Goal: Transaction & Acquisition: Purchase product/service

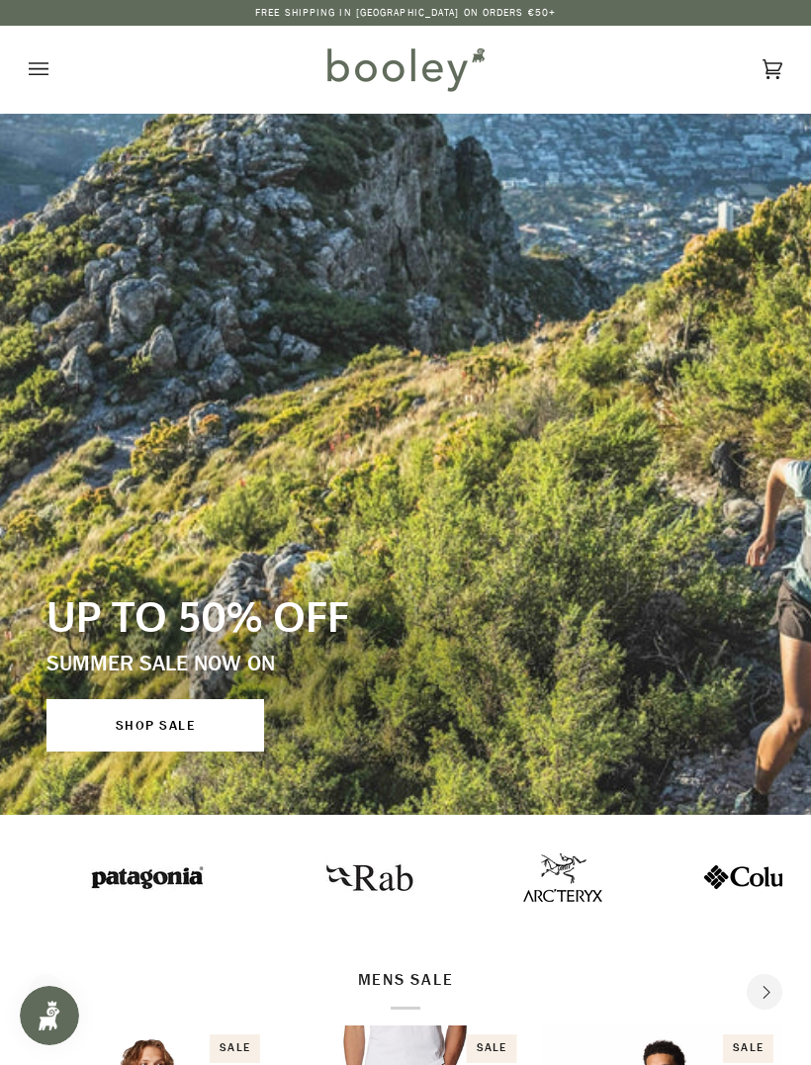
click at [41, 75] on icon "Open menu" at bounding box center [39, 69] width 20 height 30
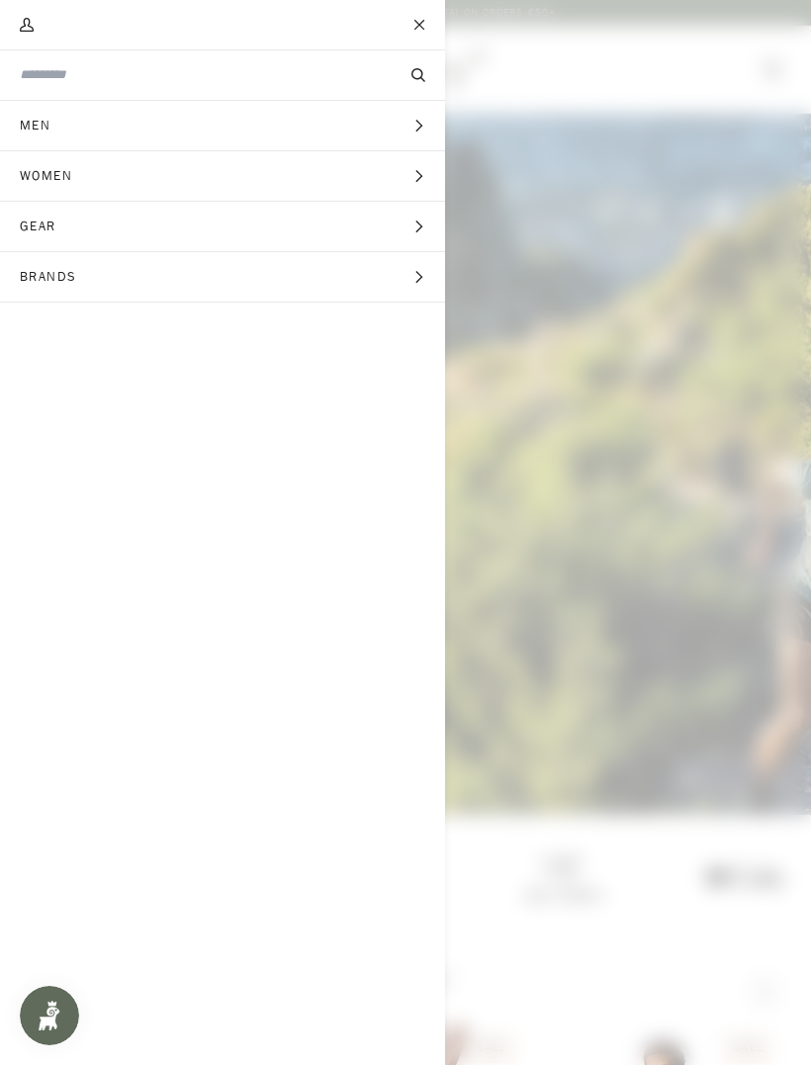
click at [415, 174] on icon "Main menu" at bounding box center [418, 176] width 13 height 13
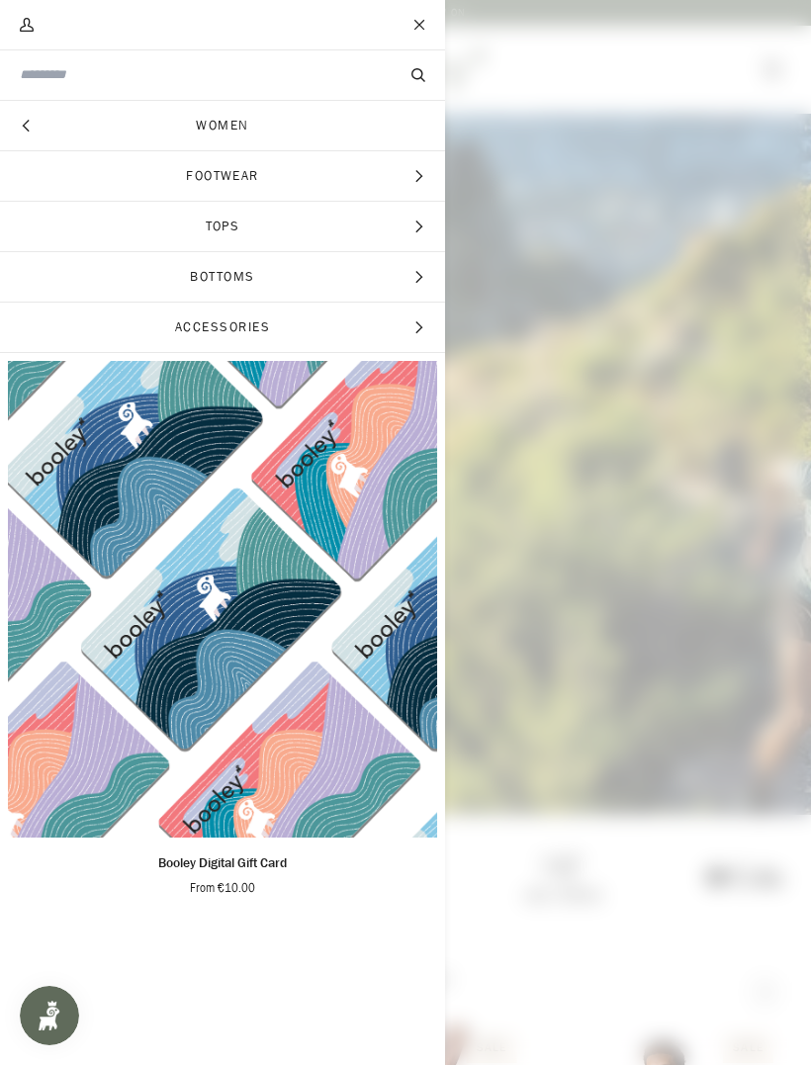
click at [424, 174] on icon "Main menu" at bounding box center [418, 176] width 13 height 13
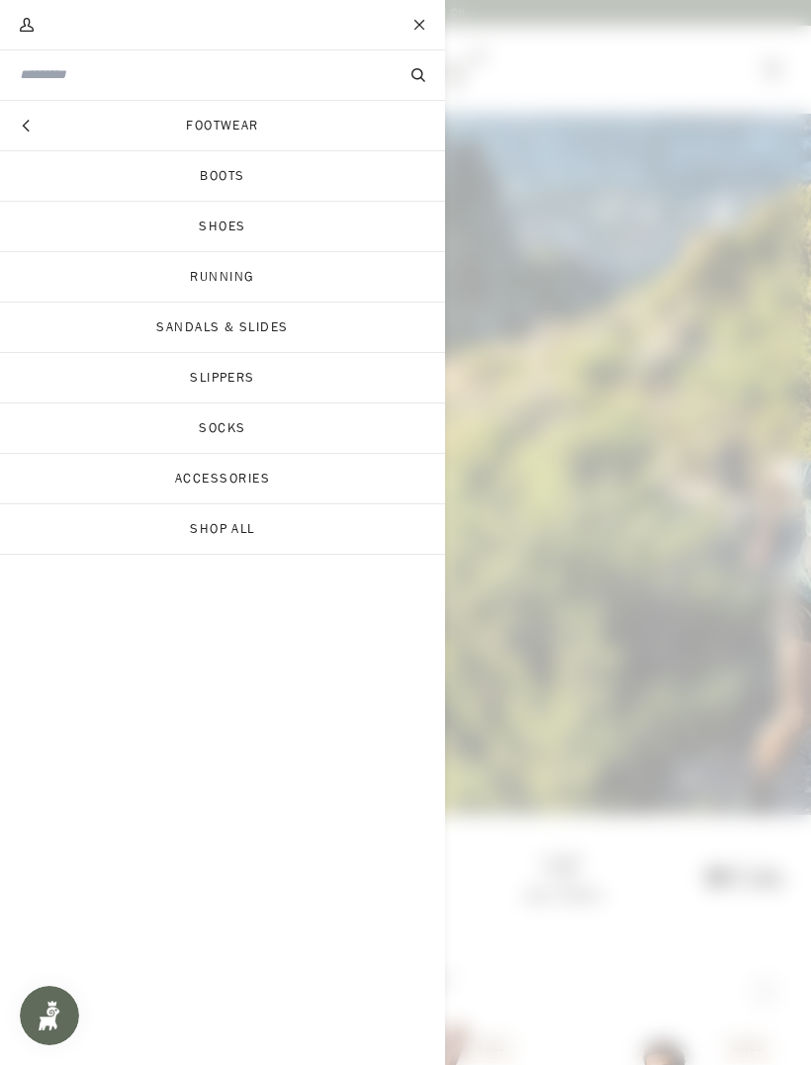
click at [274, 223] on link "Shoes" at bounding box center [222, 226] width 445 height 49
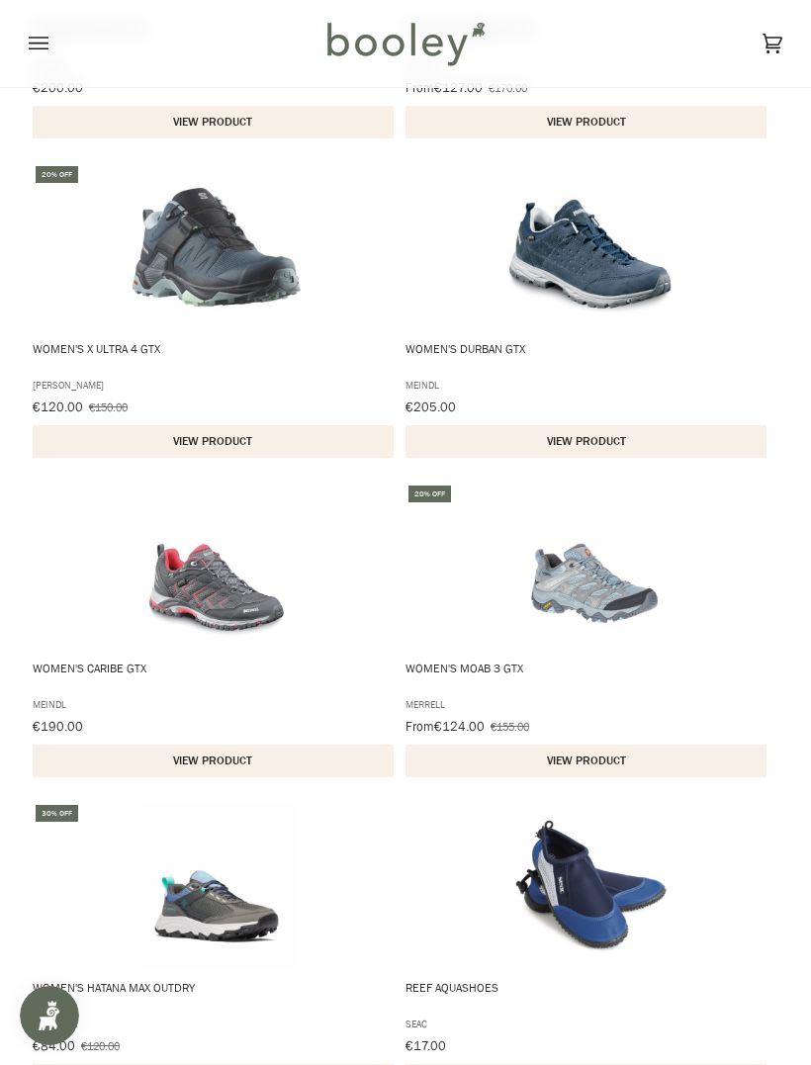
scroll to position [526, 0]
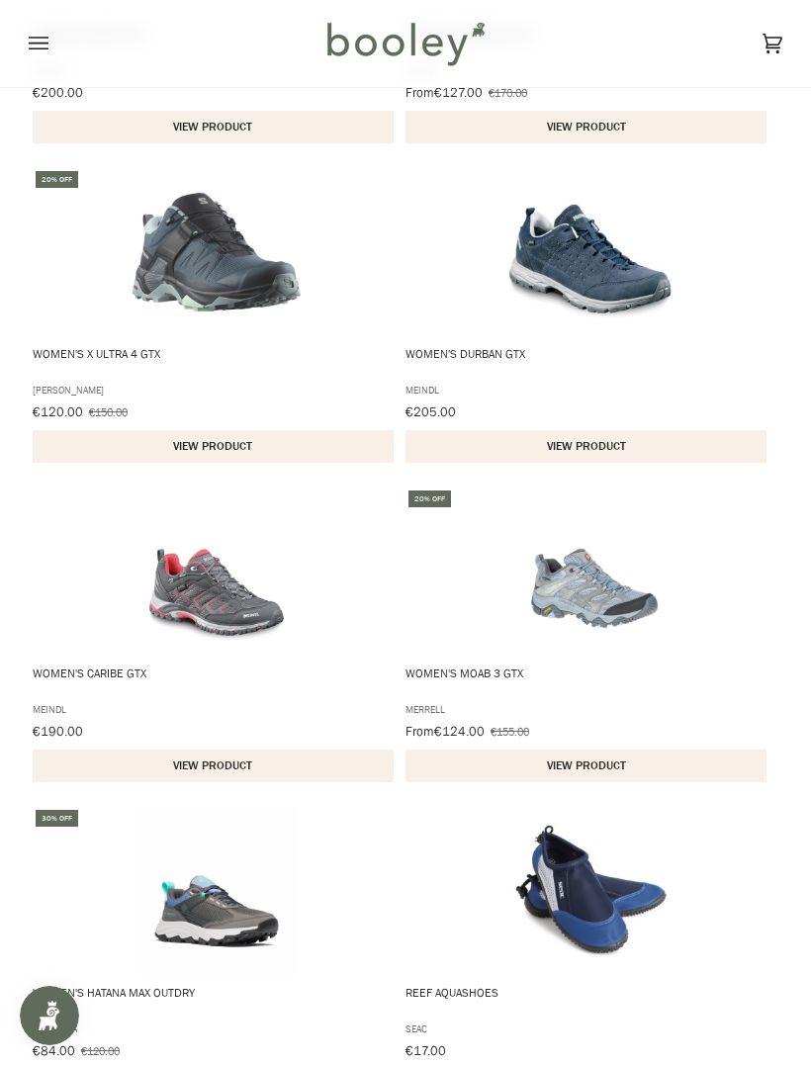
click at [604, 754] on button "View product" at bounding box center [585, 766] width 361 height 33
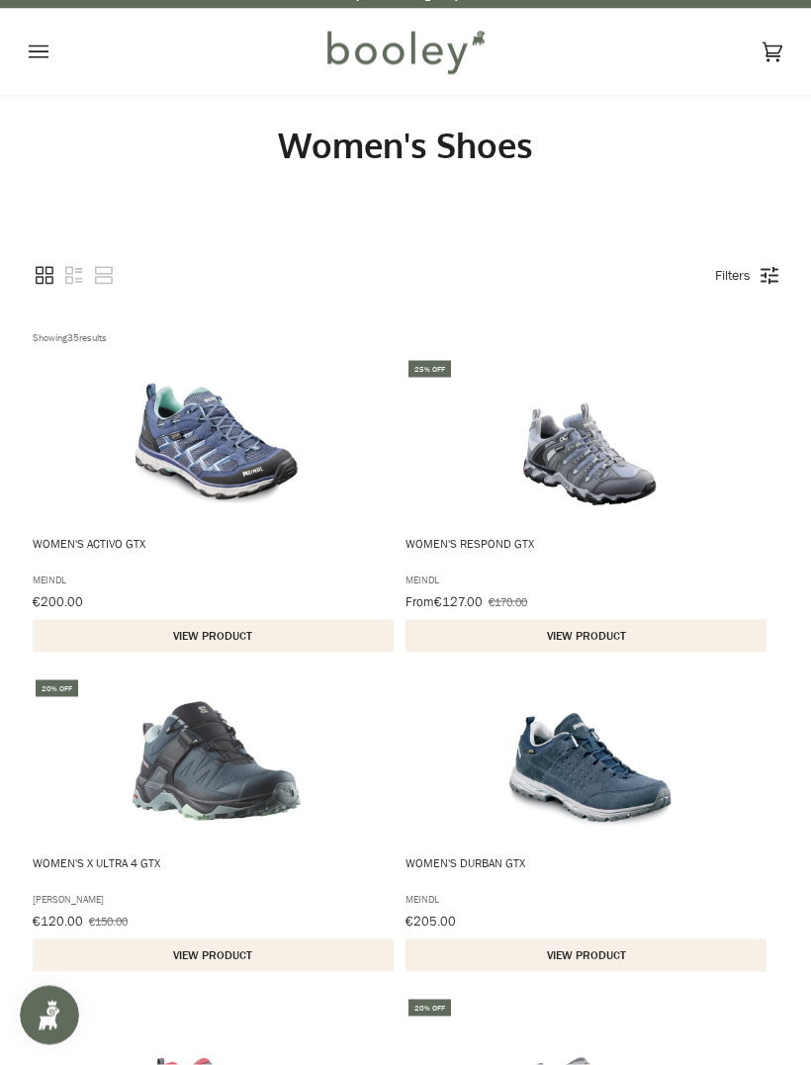
scroll to position [18, 0]
click at [242, 634] on button "View product" at bounding box center [213, 635] width 361 height 33
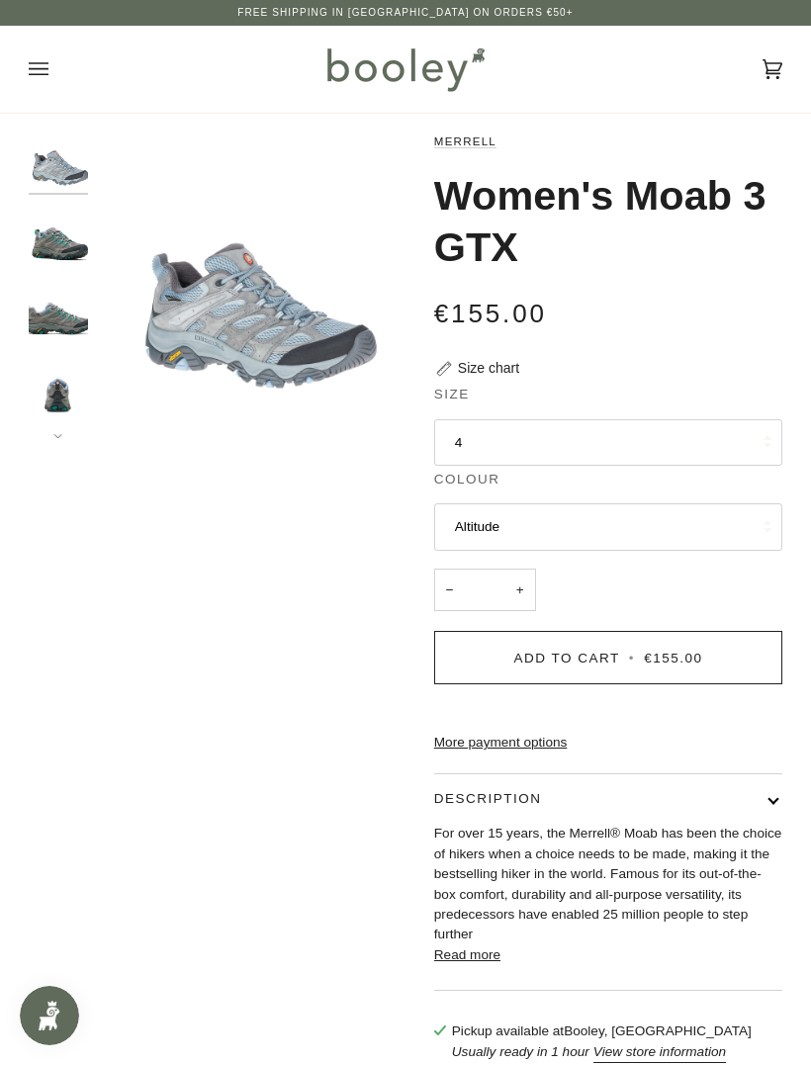
click at [62, 247] on img "Merrell Women's Moab 3 GTX Granite / Marine - Booley Galway" at bounding box center [58, 236] width 59 height 59
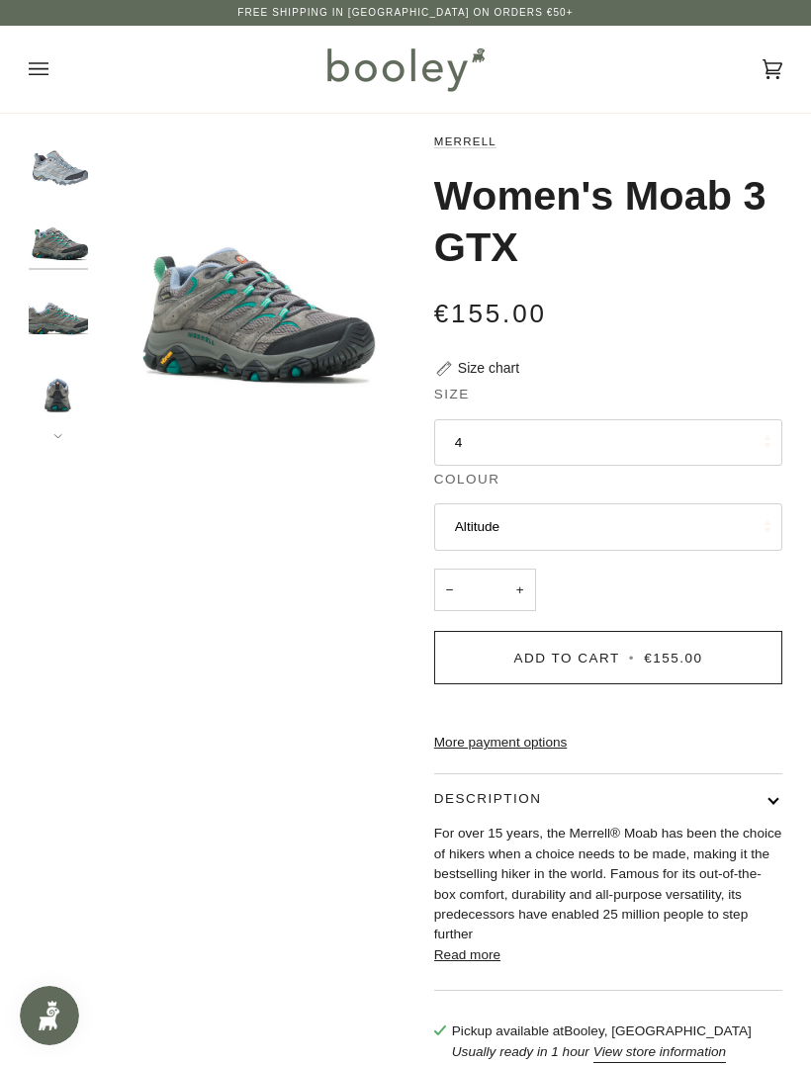
click at [70, 386] on img "Merrell Women's Moab 3 GTX Granite / Marine - Booley Galway" at bounding box center [58, 387] width 59 height 59
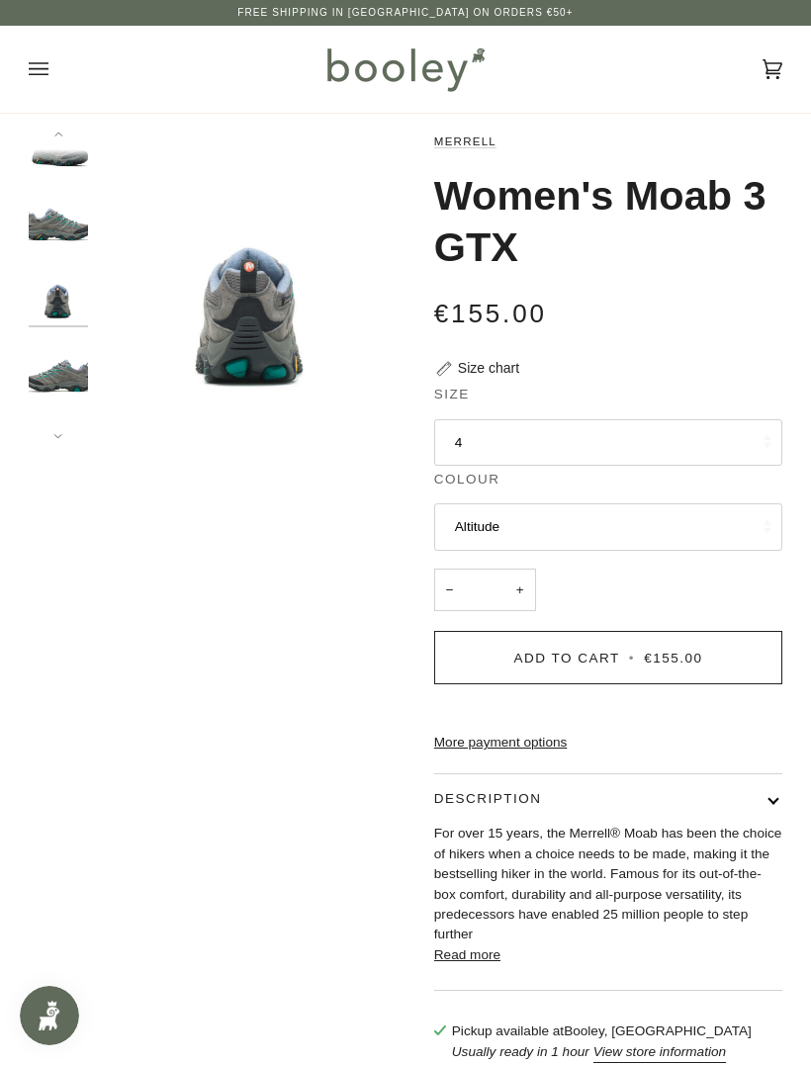
scroll to position [101, 0]
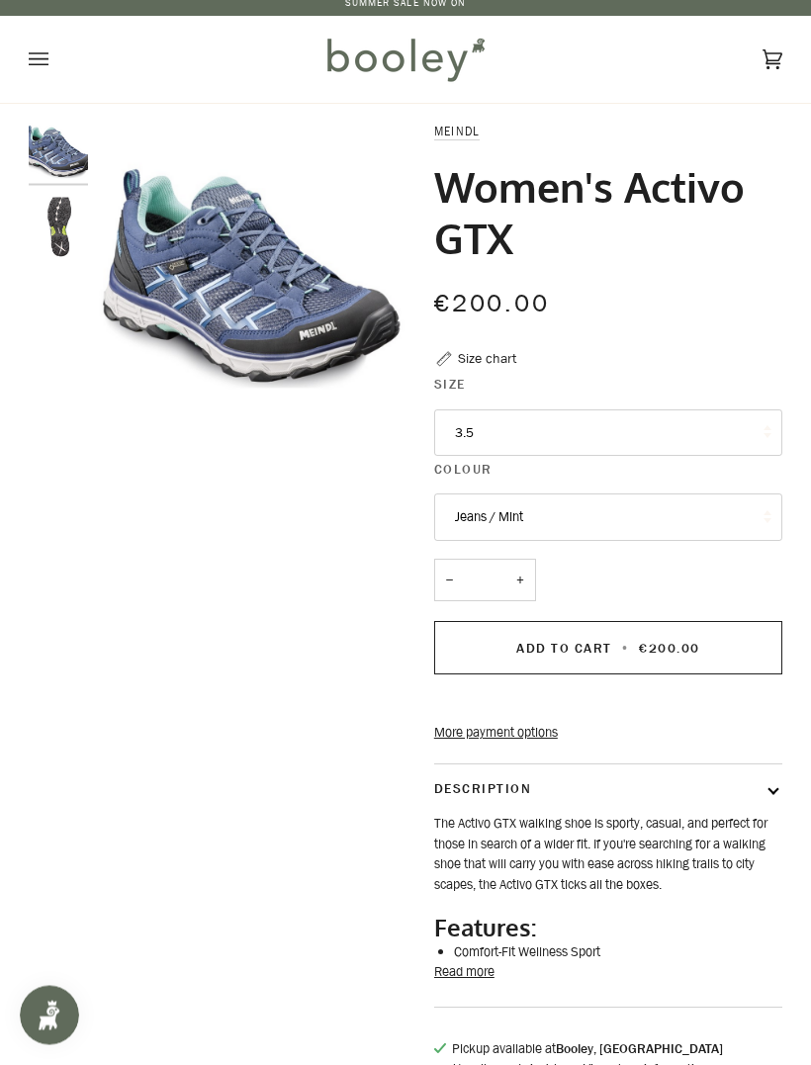
scroll to position [10, 0]
click at [485, 982] on button "Read more" at bounding box center [464, 972] width 60 height 20
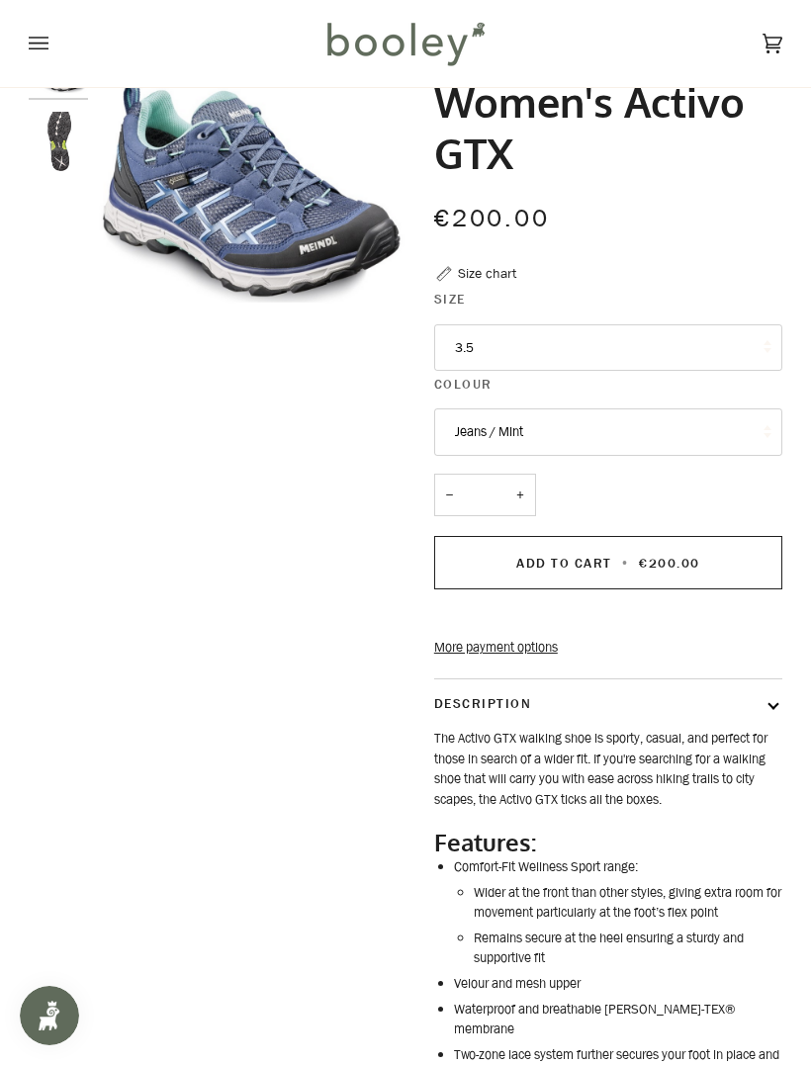
scroll to position [0, 0]
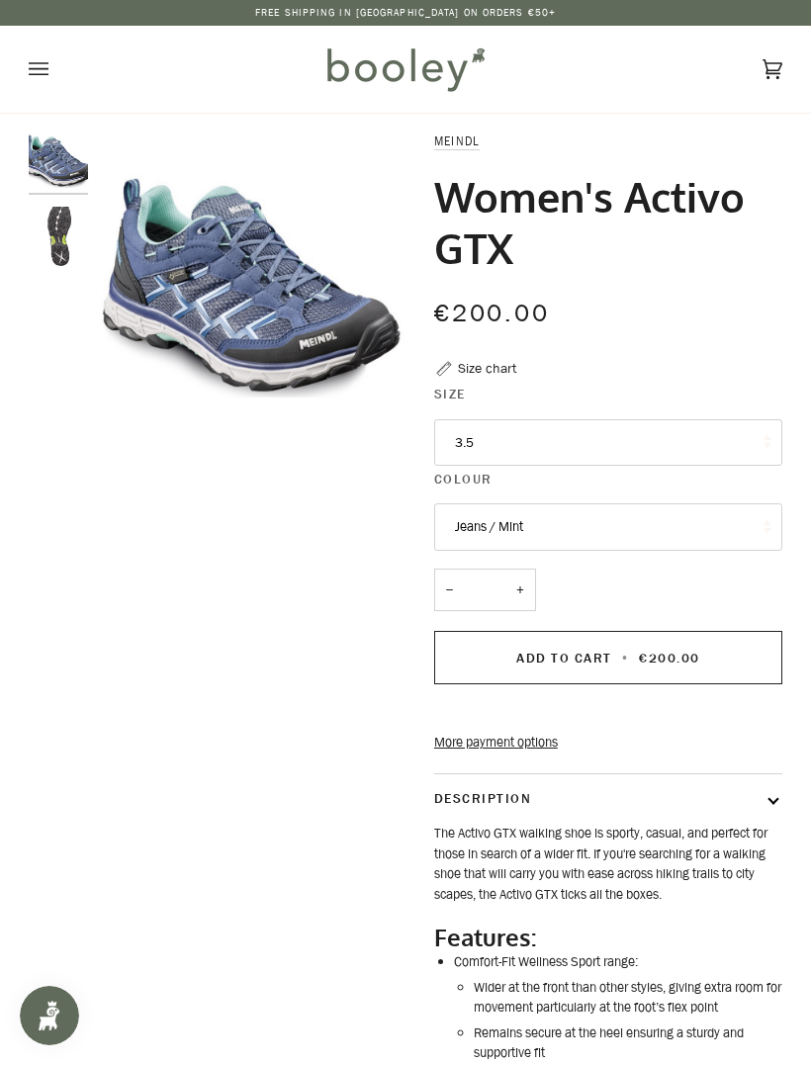
click at [69, 239] on img "Women's Activo GTX Sole - Booley Galway" at bounding box center [58, 236] width 59 height 59
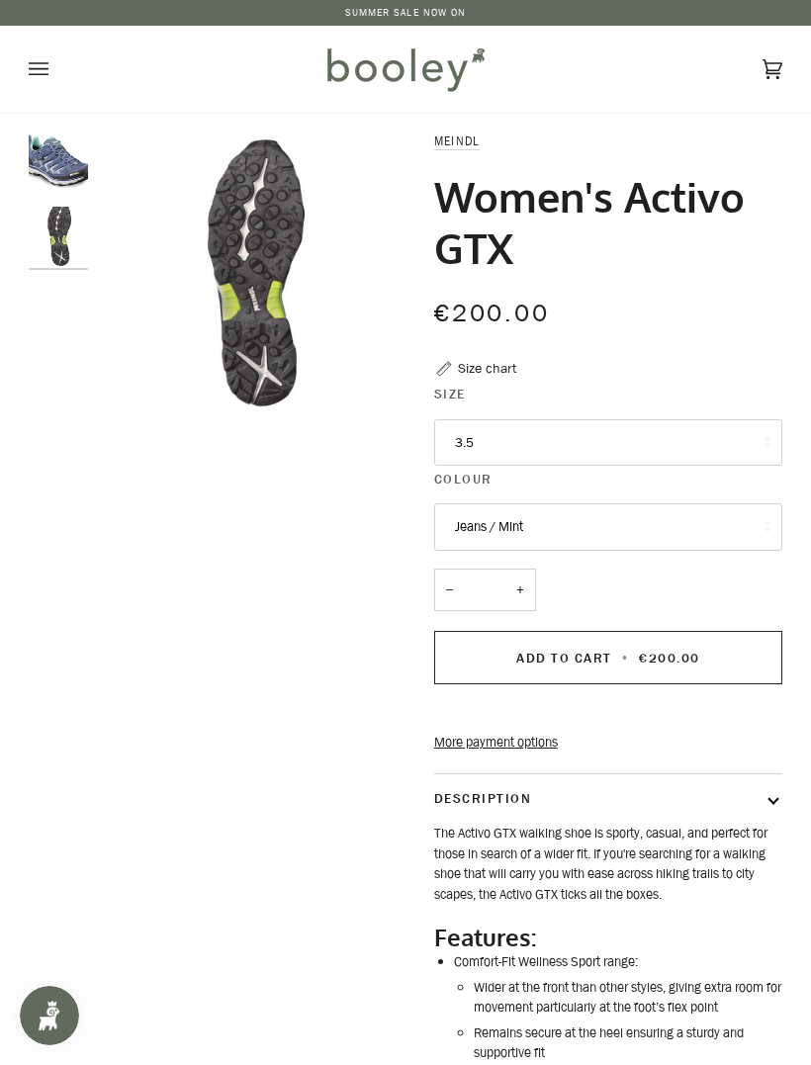
click at [85, 169] on img "Women's Activo GTX Jeans / Mint - Booley Galway" at bounding box center [58, 161] width 59 height 59
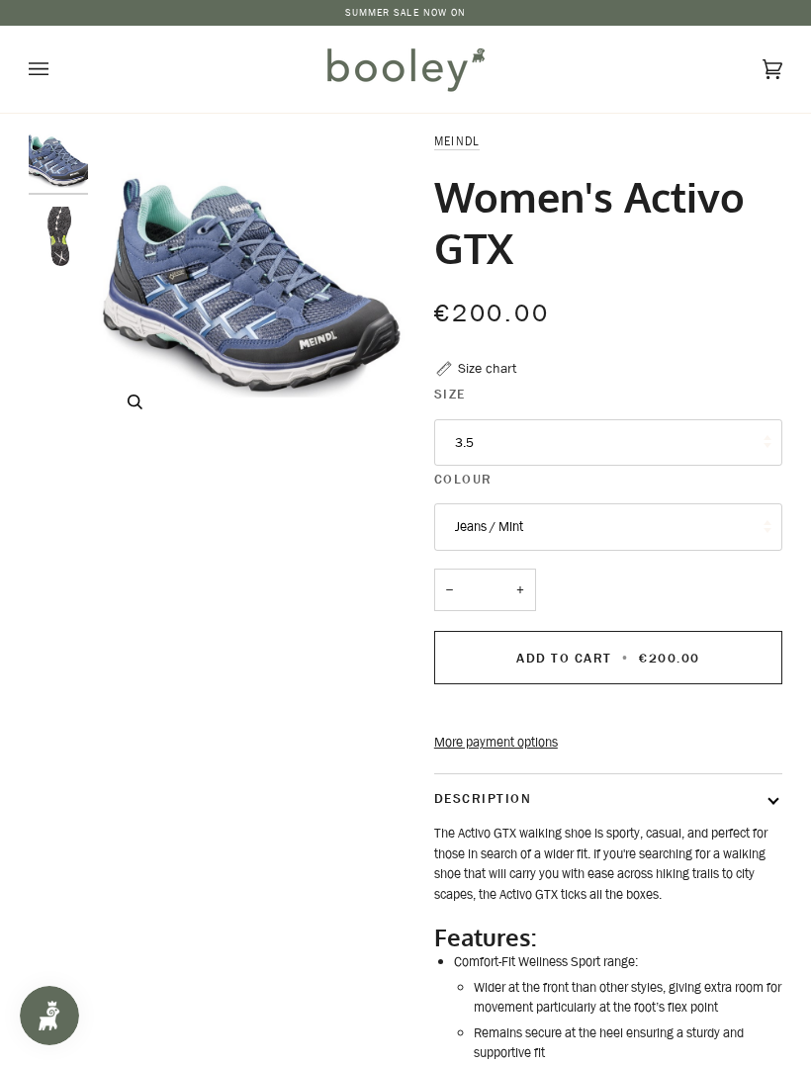
click at [303, 336] on img "Women's Activo GTX Jeans / Mint - Booley Galway" at bounding box center [252, 286] width 308 height 308
click at [270, 295] on img "Women's Activo GTX Jeans / Mint - Booley Galway" at bounding box center [252, 286] width 308 height 308
click at [135, 411] on button "Zoom" at bounding box center [135, 402] width 35 height 35
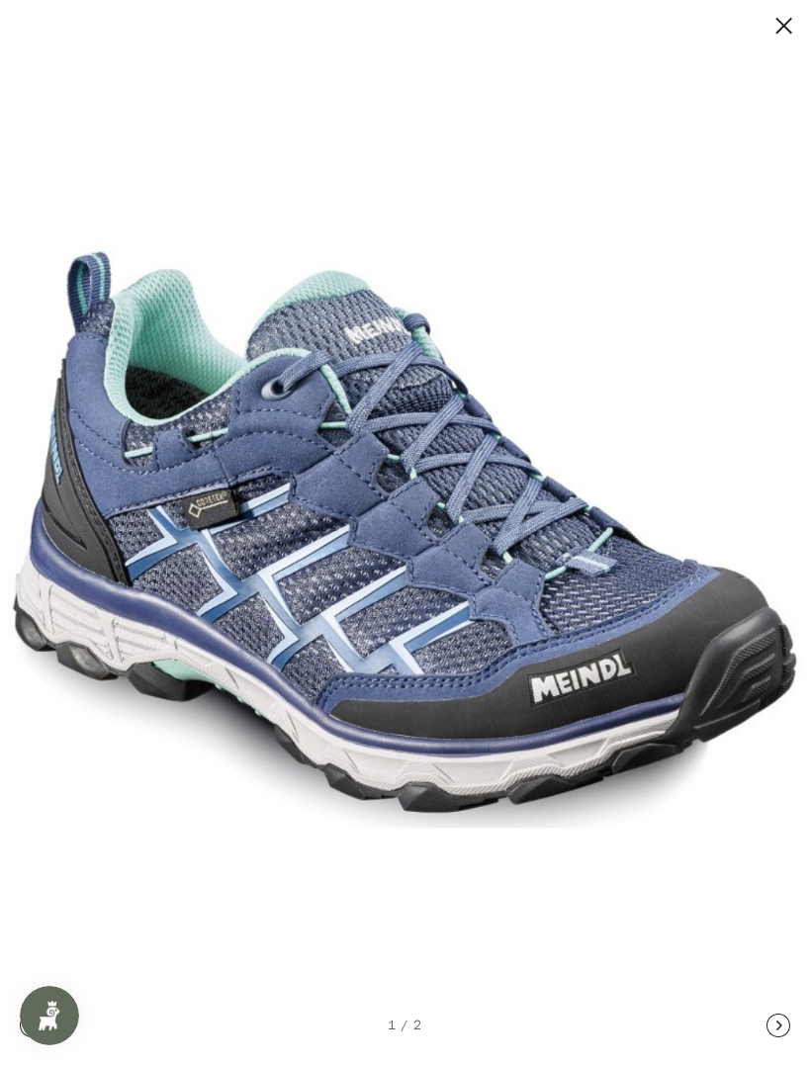
click at [778, 34] on button at bounding box center [764, 26] width 59 height 25
